Goal: Communication & Community: Answer question/provide support

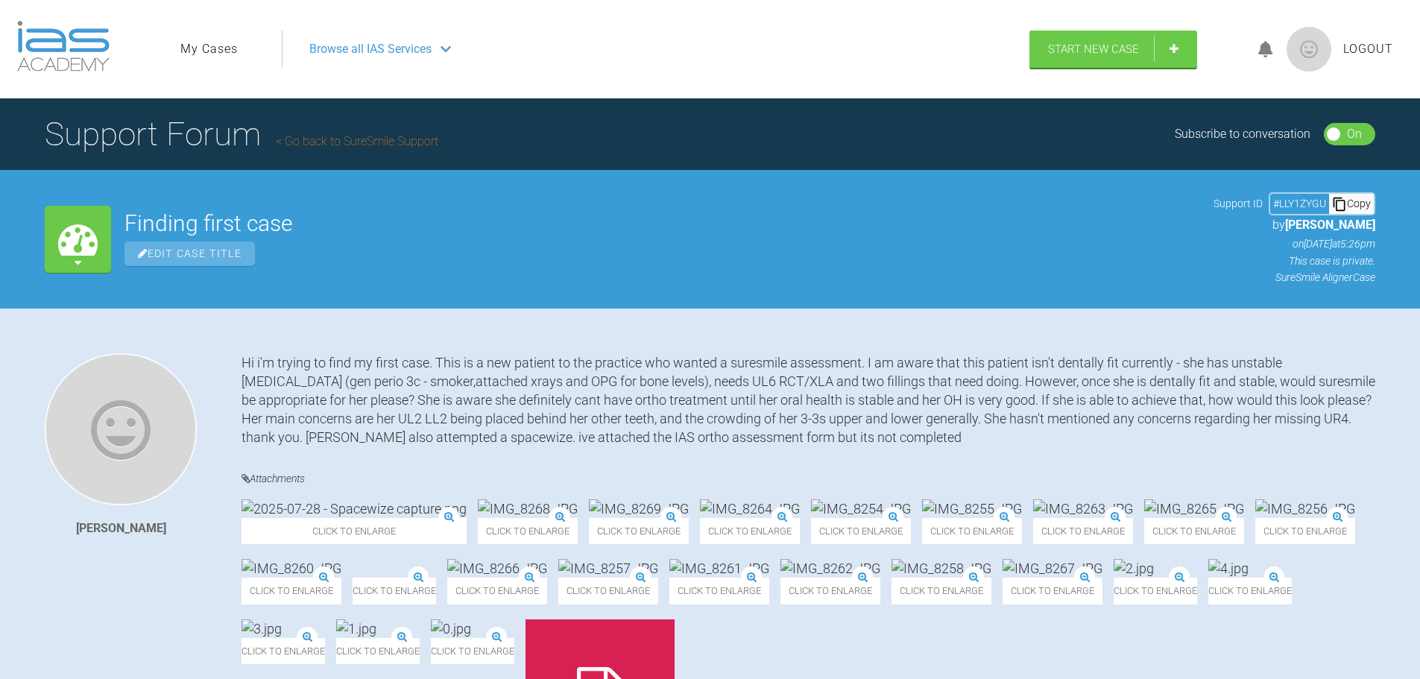
scroll to position [1493, 0]
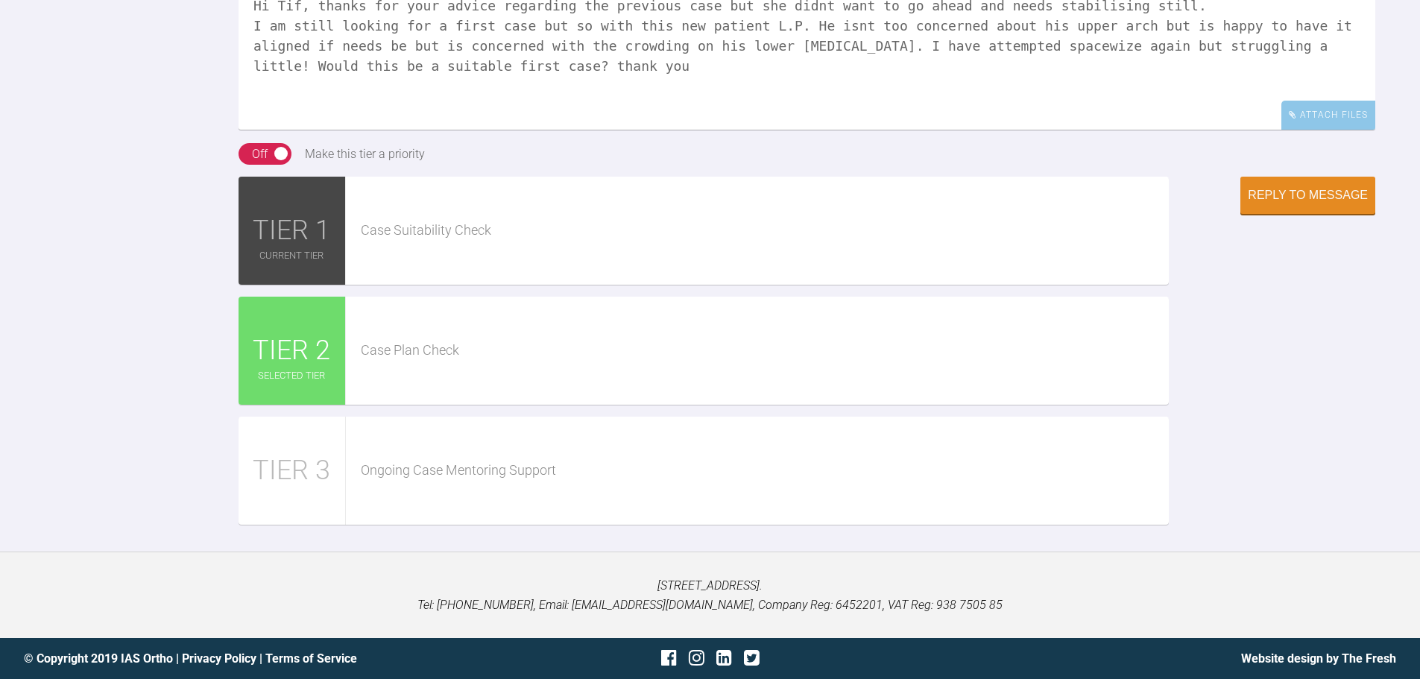
click at [478, 130] on textarea "Hi Tif, thanks for your advice regarding the previous case but she didnt want t…" at bounding box center [807, 55] width 1137 height 149
click at [558, 130] on textarea "Hi Tif, thanks for your advice regarding the previous case but she didnt want t…" at bounding box center [807, 55] width 1137 height 149
drag, startPoint x: 592, startPoint y: 227, endPoint x: 158, endPoint y: 119, distance: 447.1
click at [158, 119] on div "Reply To Tif [PERSON_NAME] Hi Tif, thanks for your advice regarding the previou…" at bounding box center [710, 222] width 1420 height 630
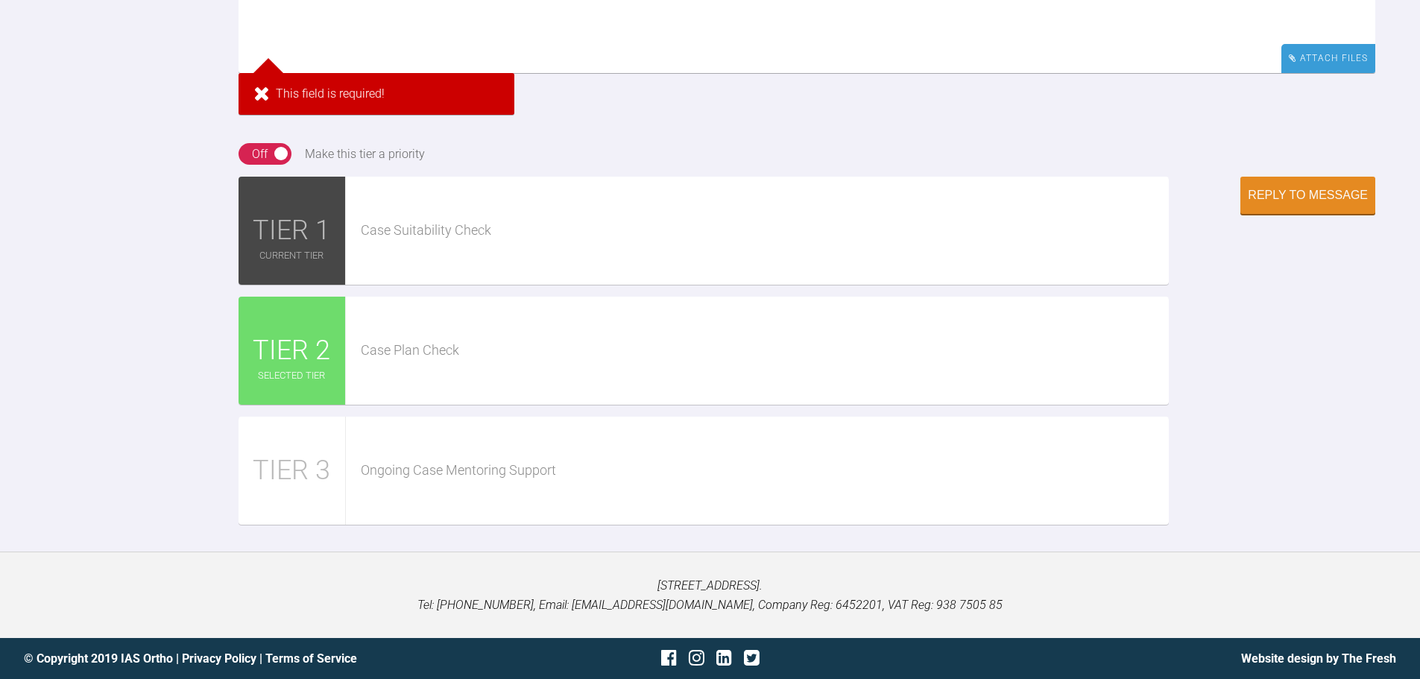
click at [1332, 73] on div "Attach Files" at bounding box center [1328, 58] width 94 height 29
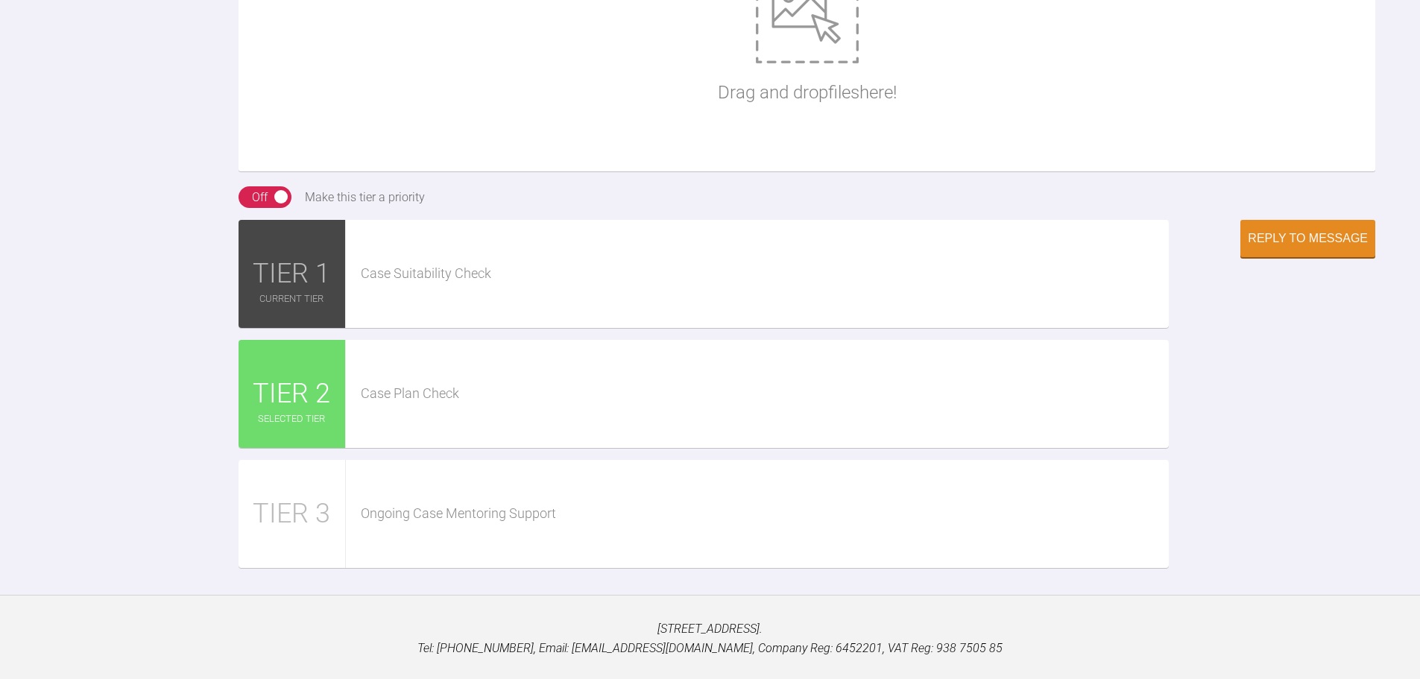
paste textarea "Hi Tif, thanks for your advice regarding the previous case but she didnt want t…"
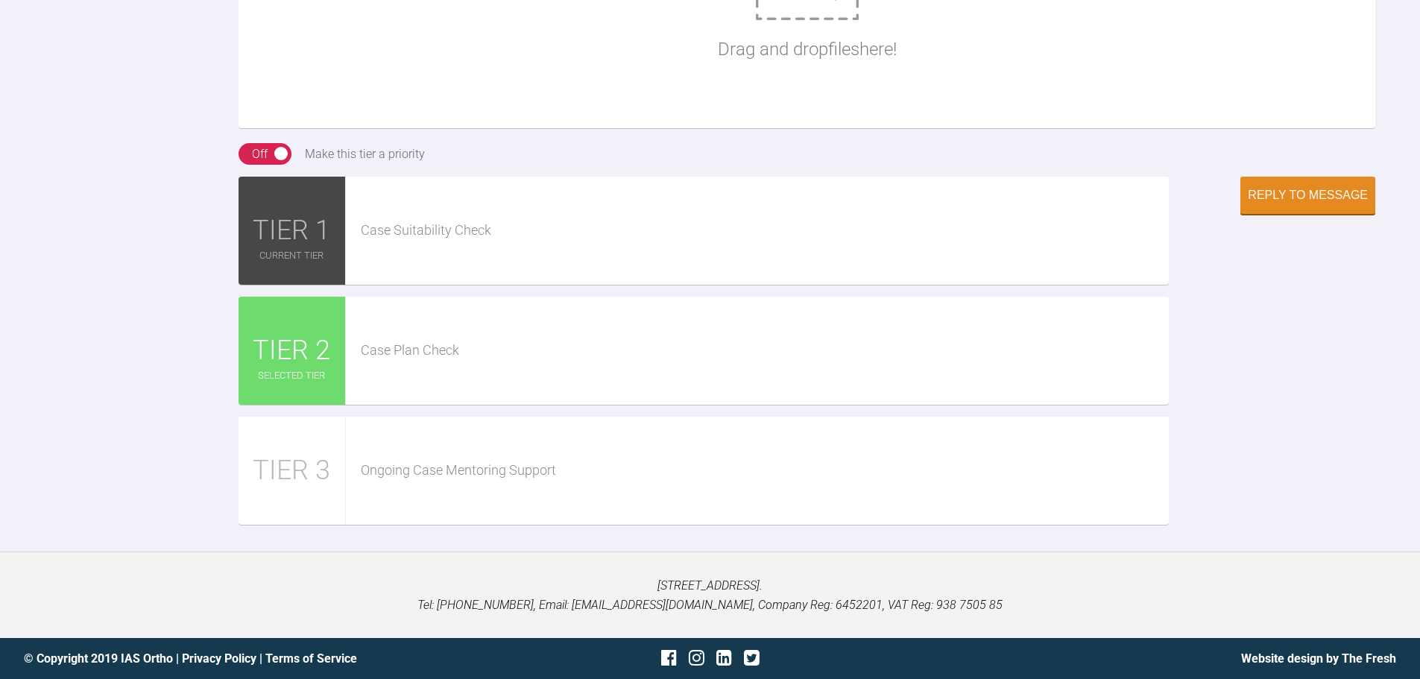
type textarea "Hi Tif, thanks for your advice regarding the previous case but she didnt want t…"
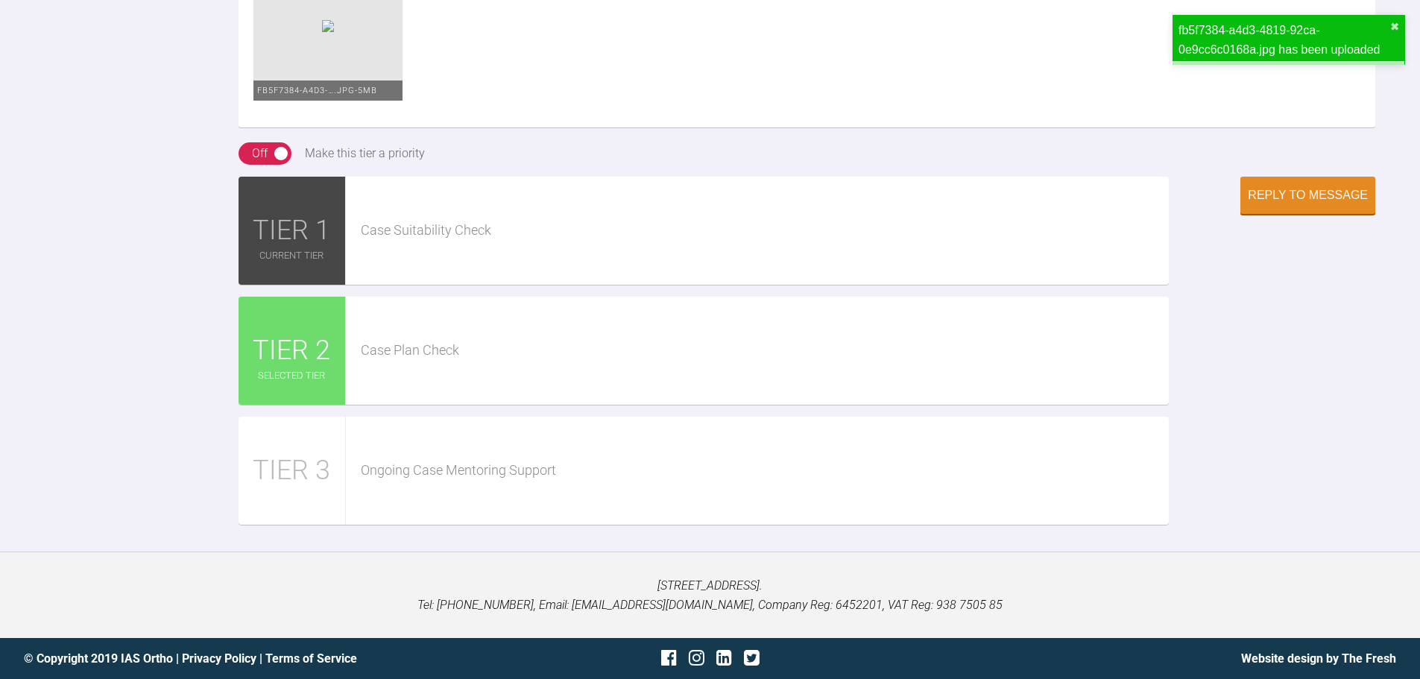
scroll to position [2540, 0]
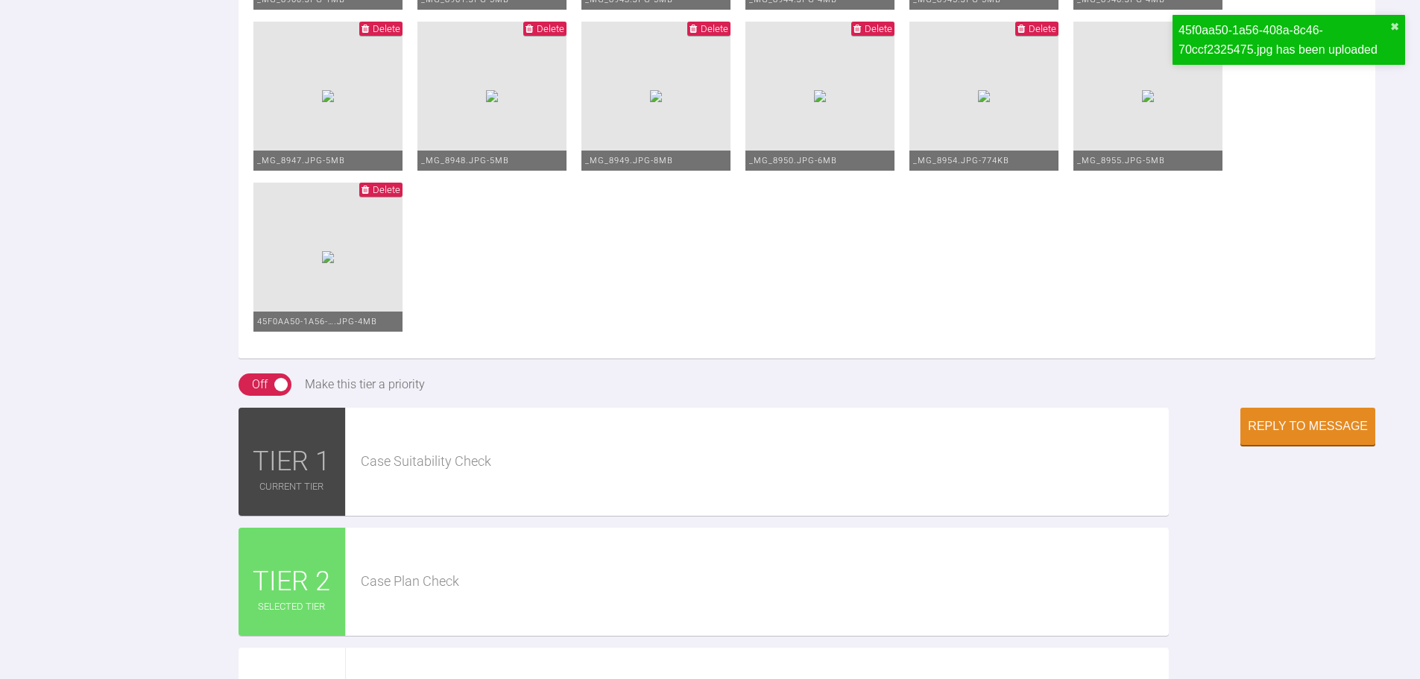
scroll to position [2044, 0]
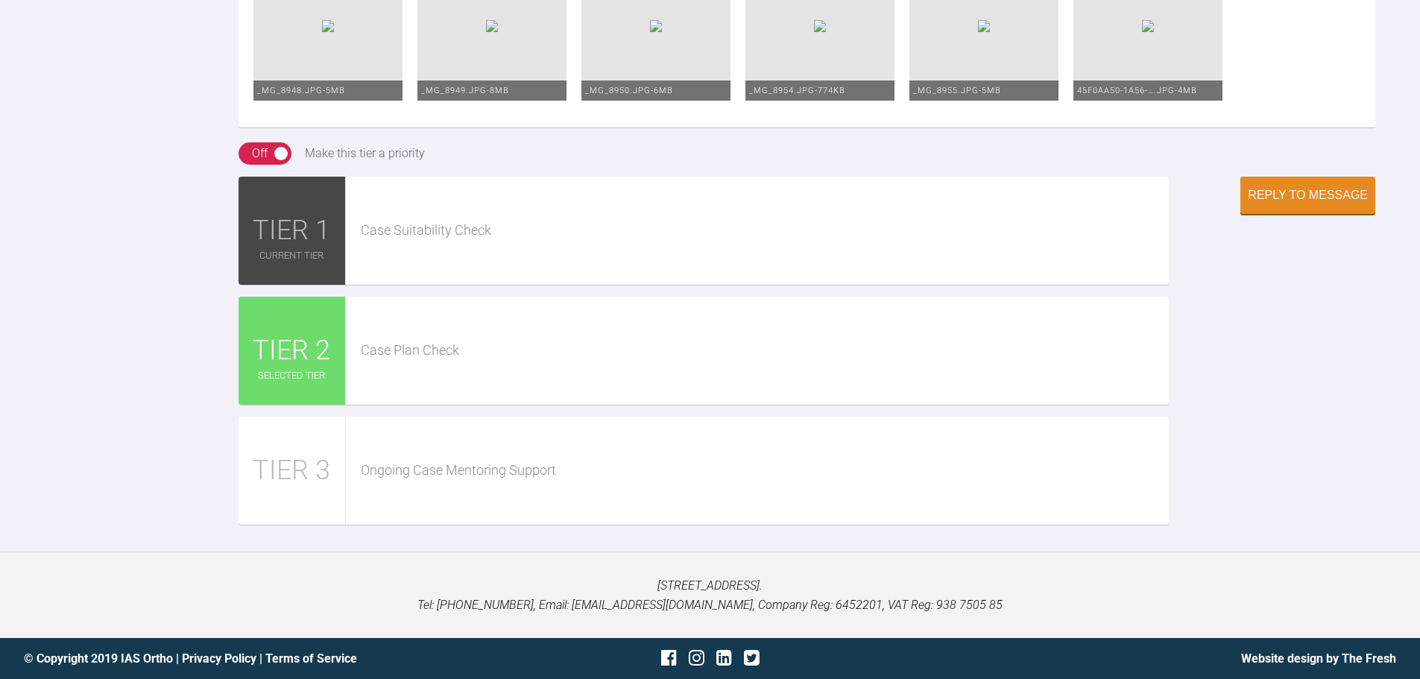
scroll to position [2739, 0]
click at [1316, 203] on div "Reply to Message" at bounding box center [1308, 196] width 120 height 13
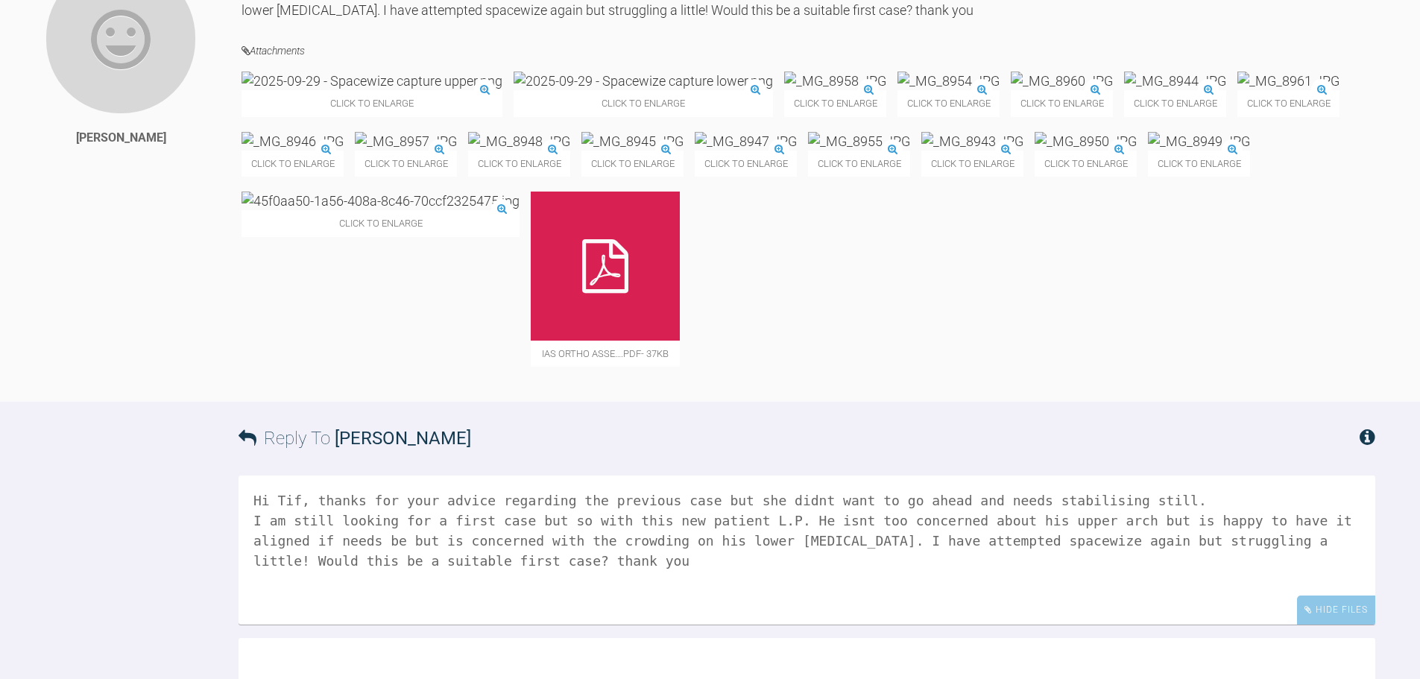
scroll to position [1712, 0]
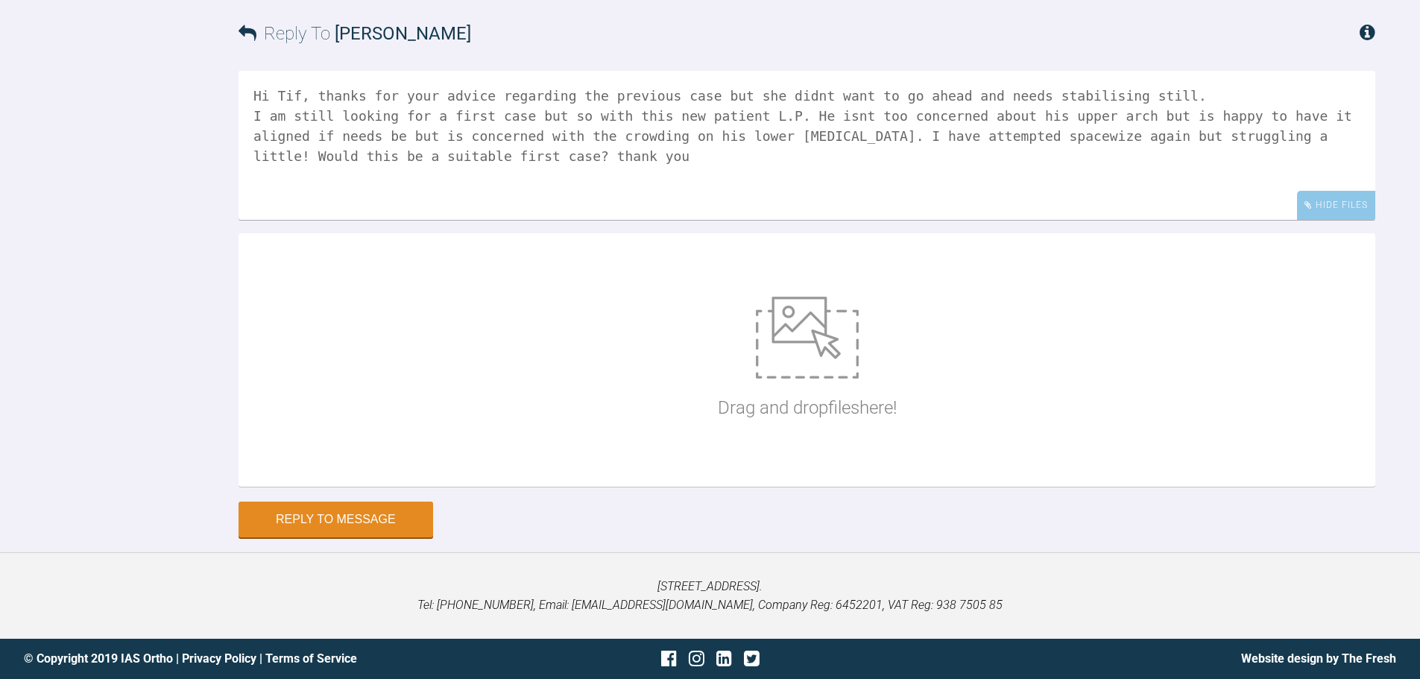
scroll to position [2159, 0]
click at [454, 220] on textarea "Hi Tif, thanks for your advice regarding the previous case but she didnt want t…" at bounding box center [807, 145] width 1137 height 149
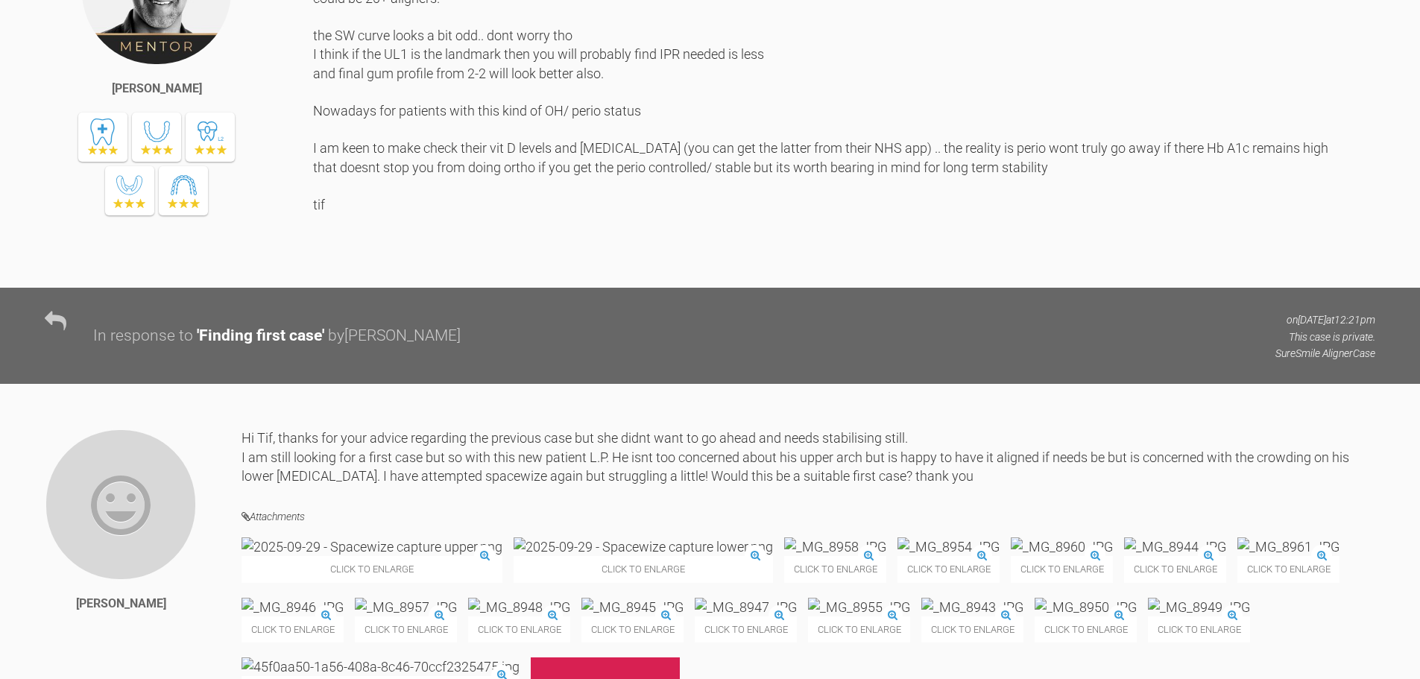
scroll to position [1951, 0]
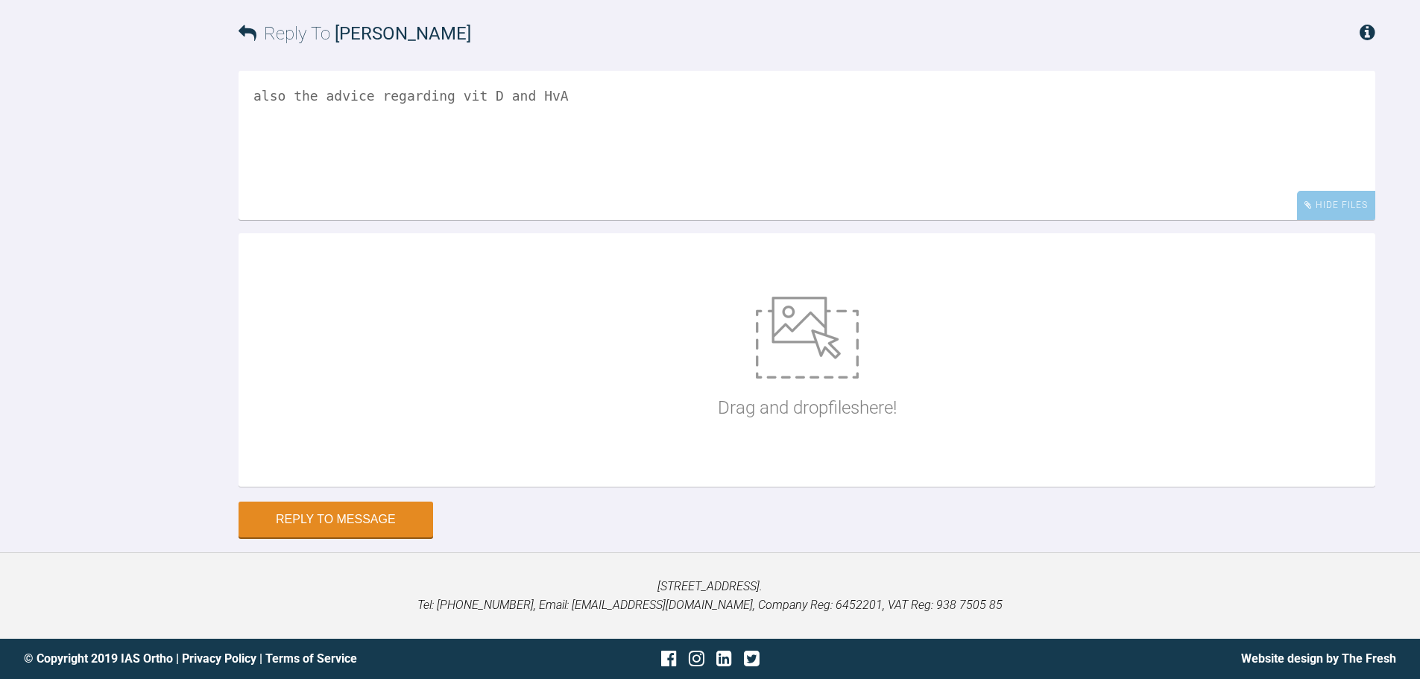
drag, startPoint x: 835, startPoint y: 359, endPoint x: 849, endPoint y: 313, distance: 48.3
click at [564, 220] on textarea "also the advice regarding vit D and HvA" at bounding box center [807, 145] width 1137 height 149
type textarea "also the advice regarding vit D and HbAlc is very helpful thanks!"
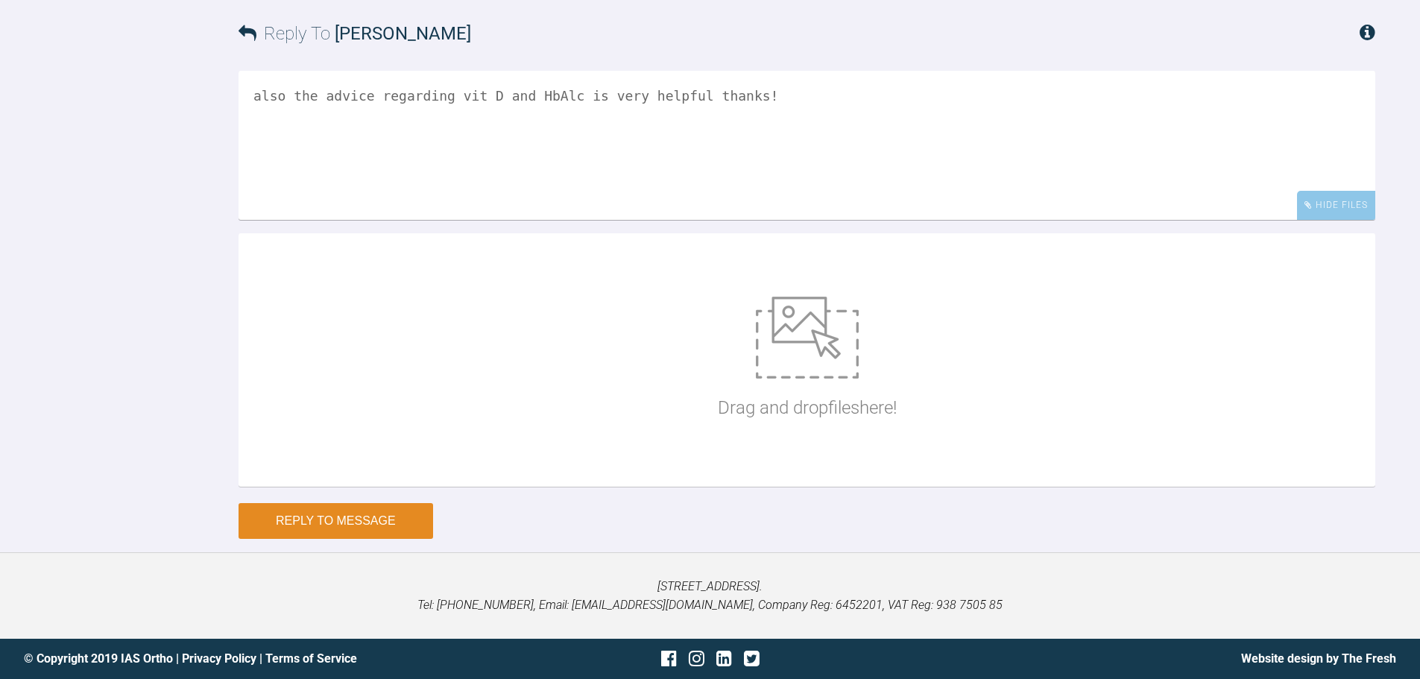
click at [400, 508] on button "Reply to Message" at bounding box center [336, 521] width 195 height 36
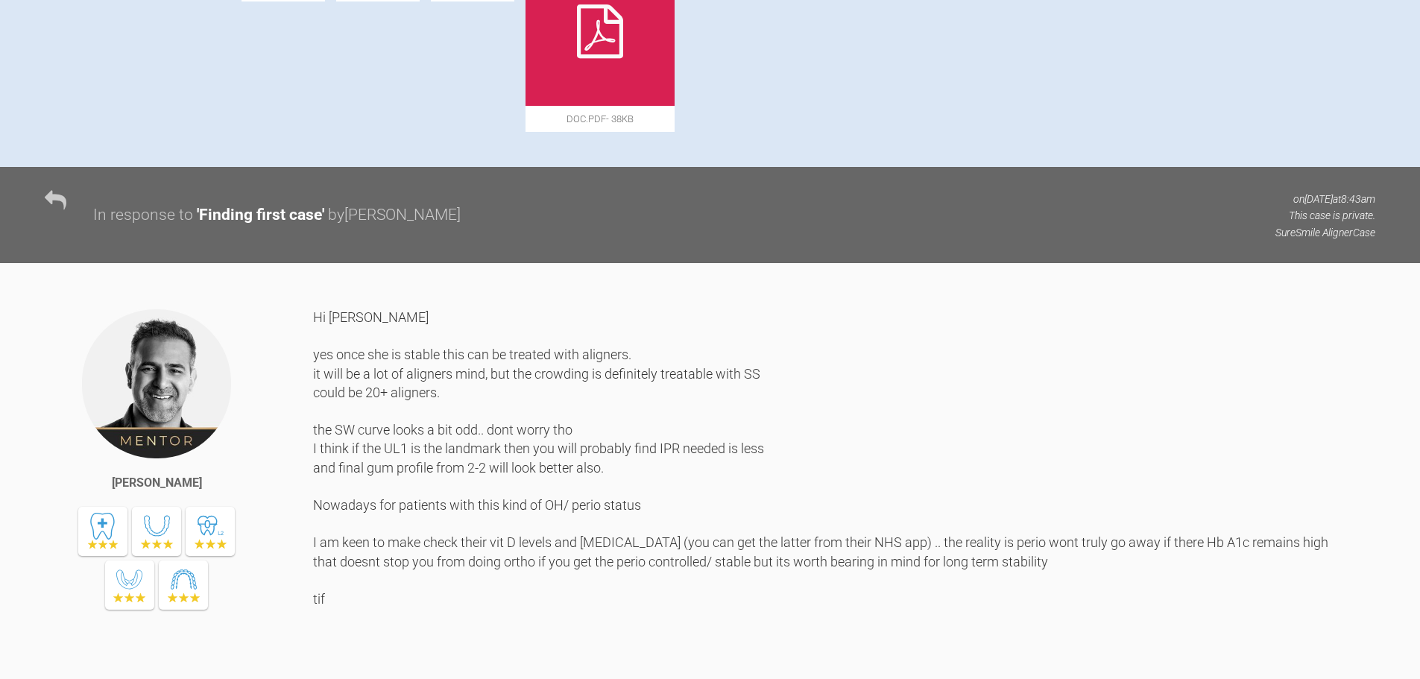
scroll to position [473, 0]
